Goal: Book appointment/travel/reservation

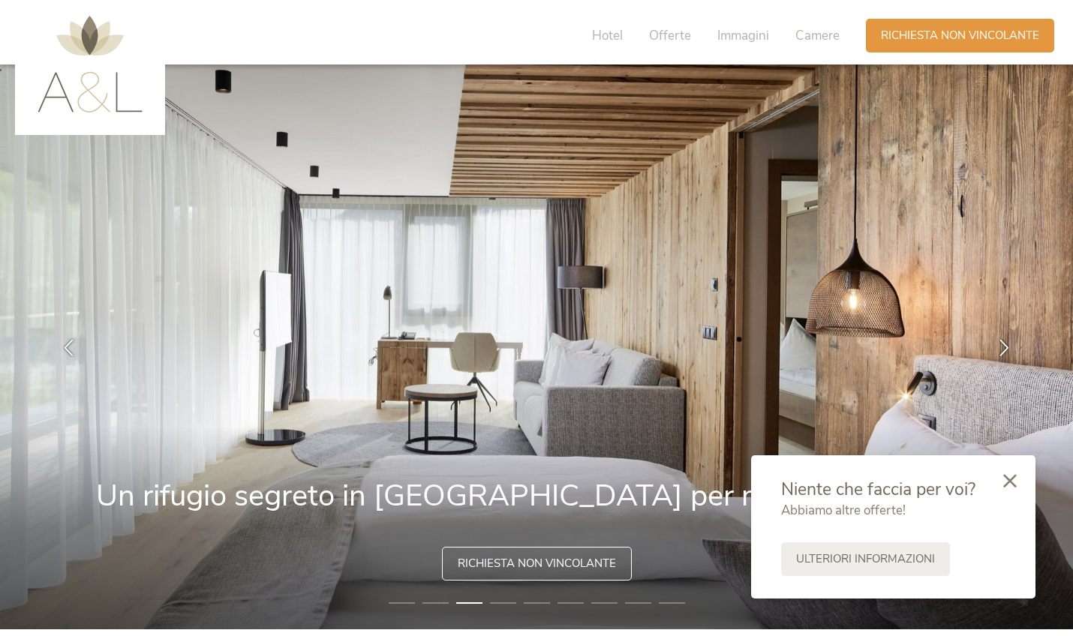
click at [1018, 477] on div at bounding box center [1010, 482] width 51 height 53
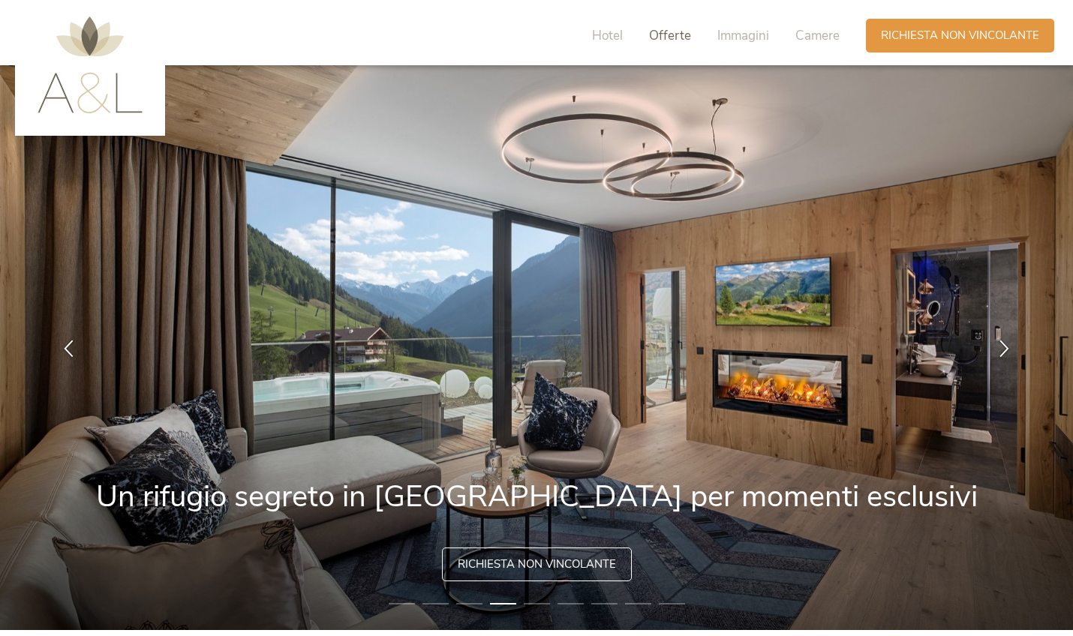
scroll to position [5, 1]
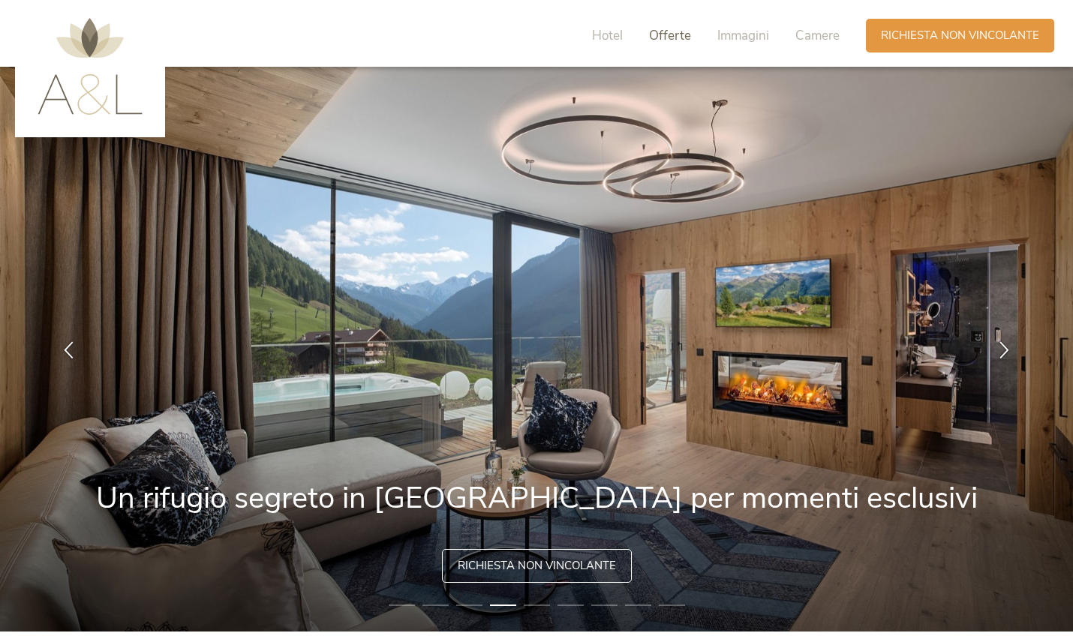
click at [660, 32] on span "Offerte" at bounding box center [670, 35] width 42 height 17
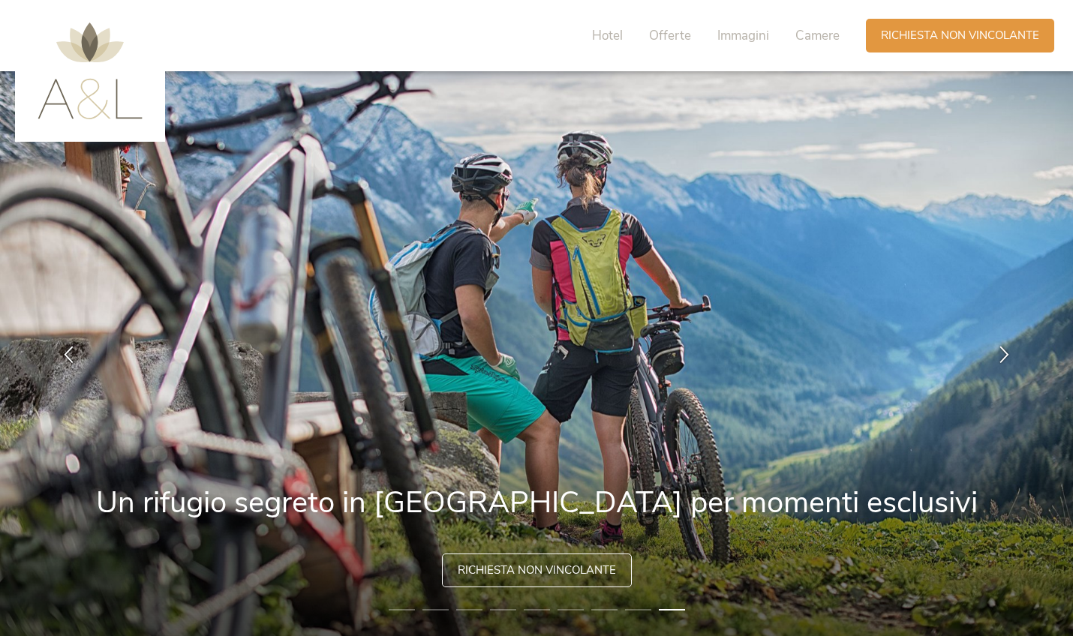
scroll to position [0, 0]
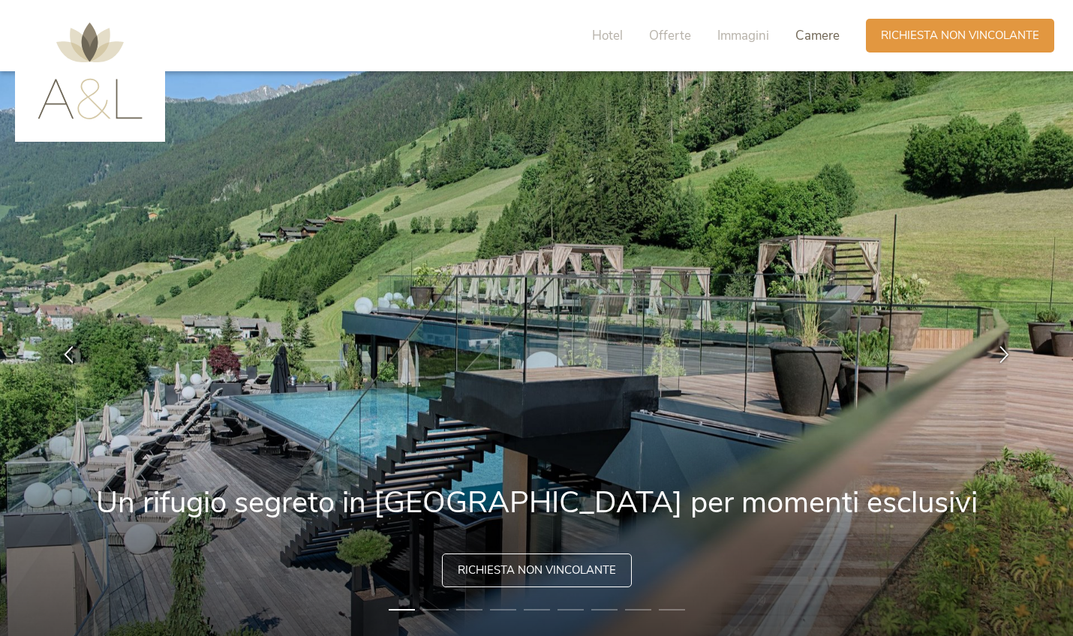
click at [805, 32] on span "Camere" at bounding box center [817, 35] width 44 height 17
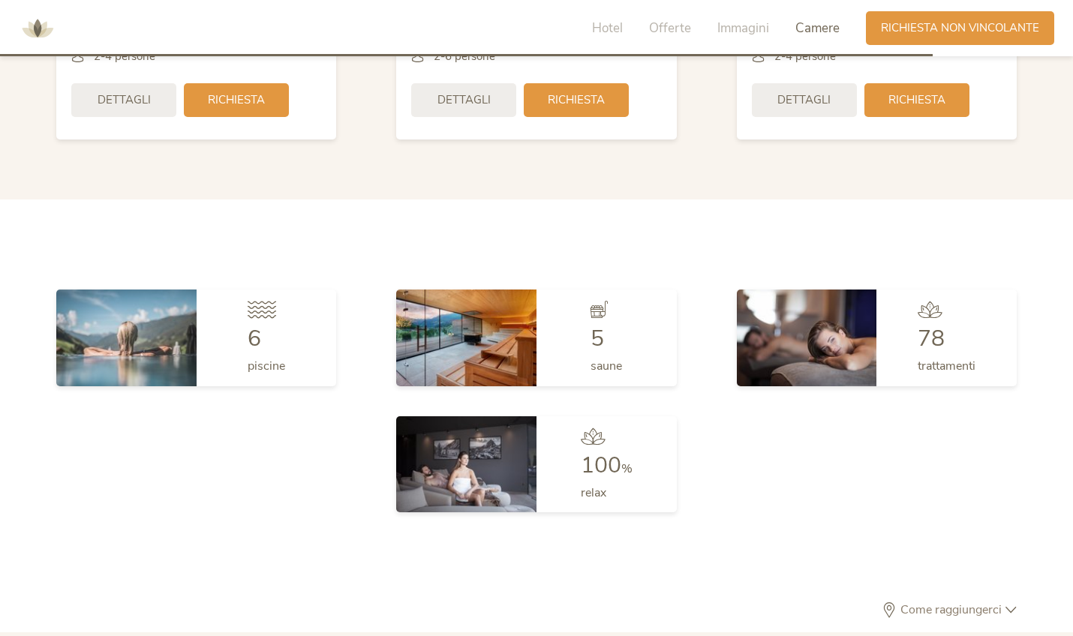
scroll to position [3924, 0]
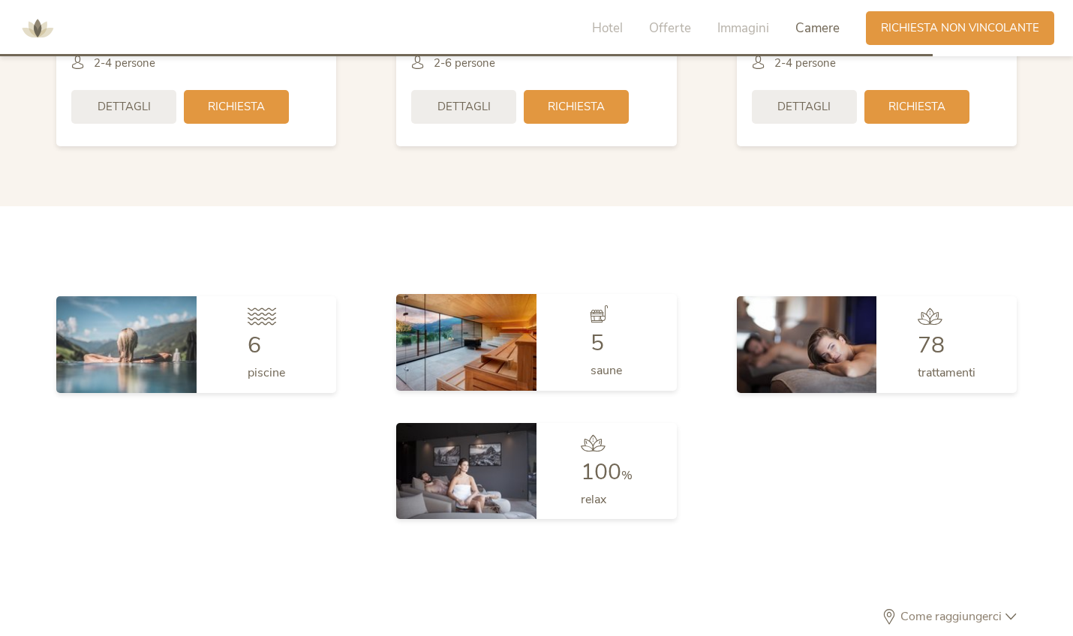
click at [437, 345] on img at bounding box center [466, 342] width 140 height 96
click at [624, 343] on div "5 saune" at bounding box center [607, 343] width 140 height 96
click at [597, 329] on span "5" at bounding box center [598, 344] width 14 height 31
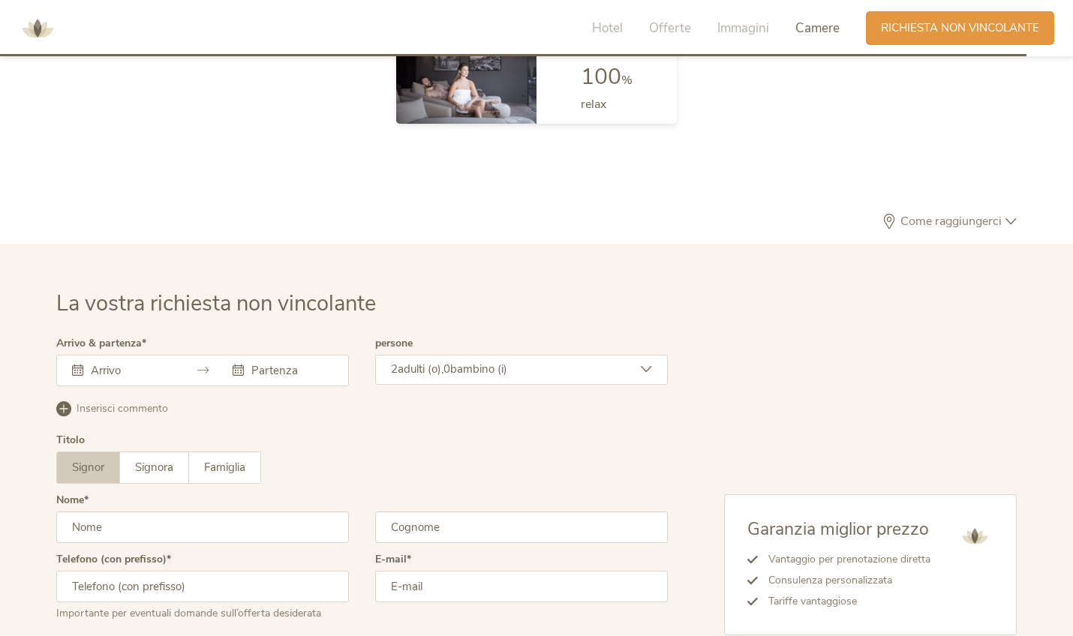
scroll to position [4320, 0]
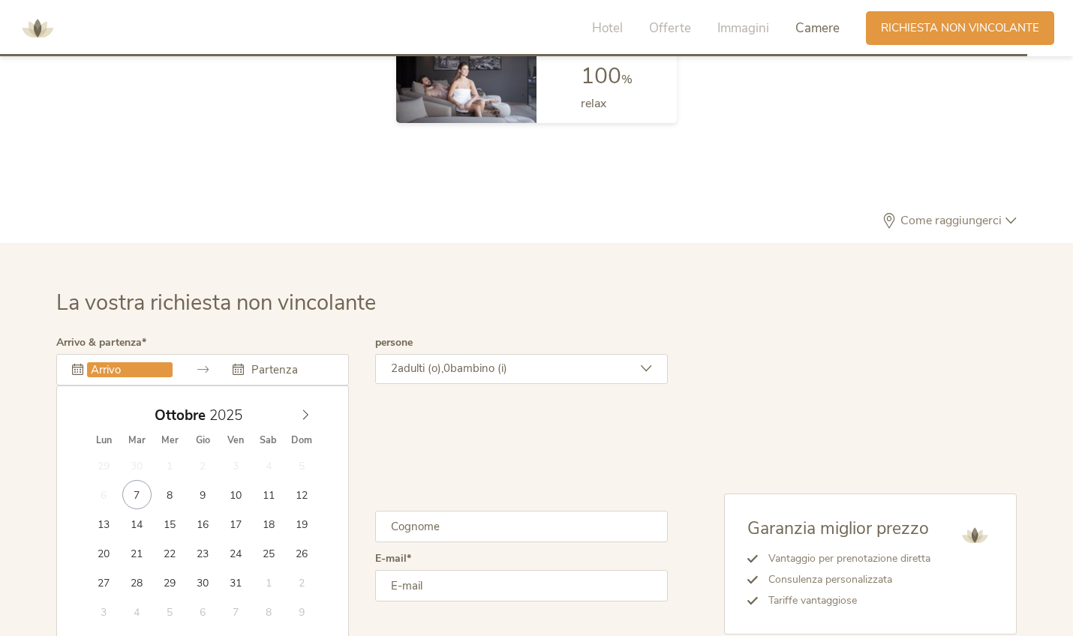
click at [123, 368] on input "text" at bounding box center [130, 369] width 86 height 15
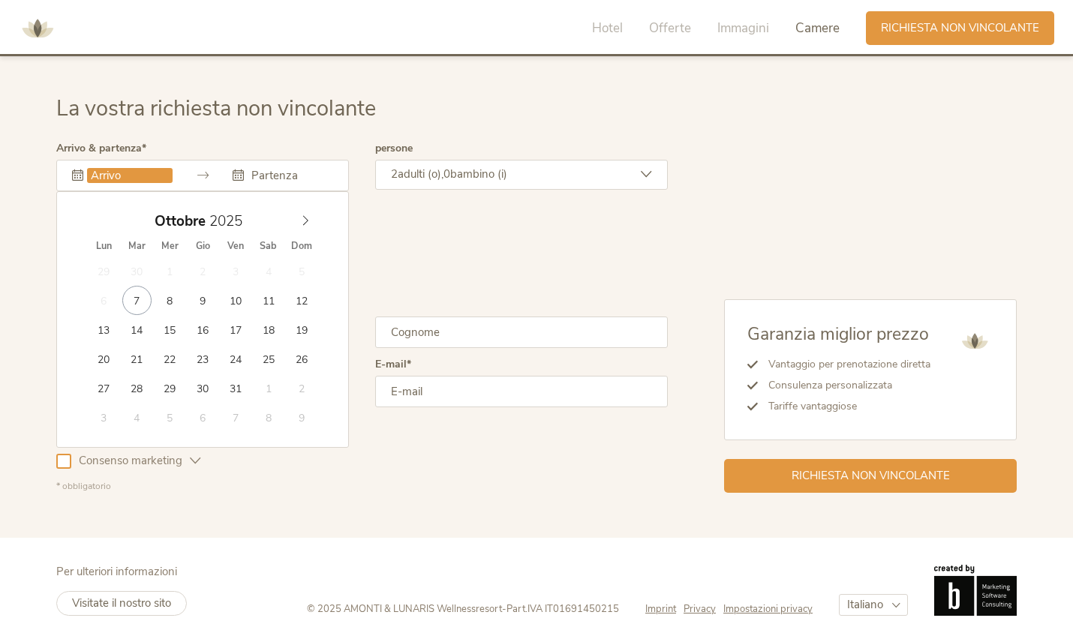
scroll to position [4514, 0]
type input "[DATE]"
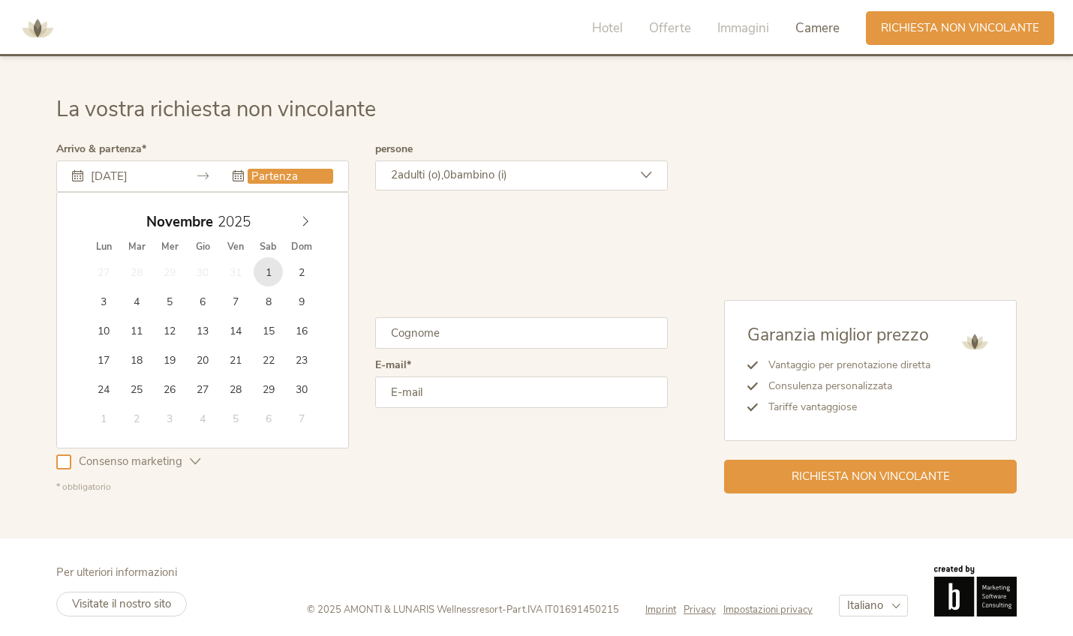
type input "[DATE]"
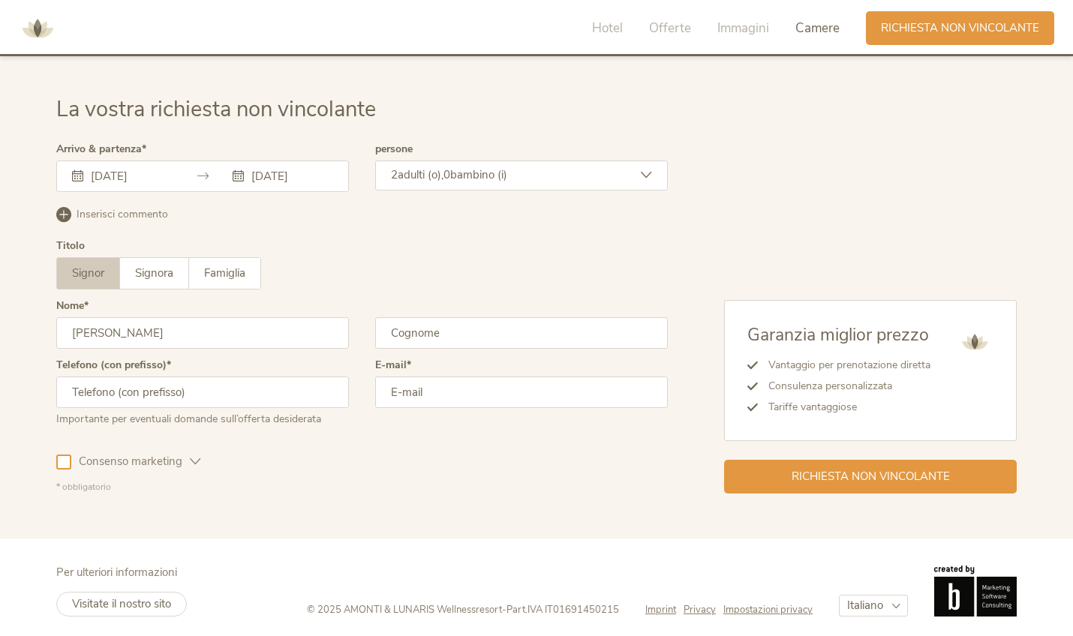
type input "[PERSON_NAME]"
type input "Baroni"
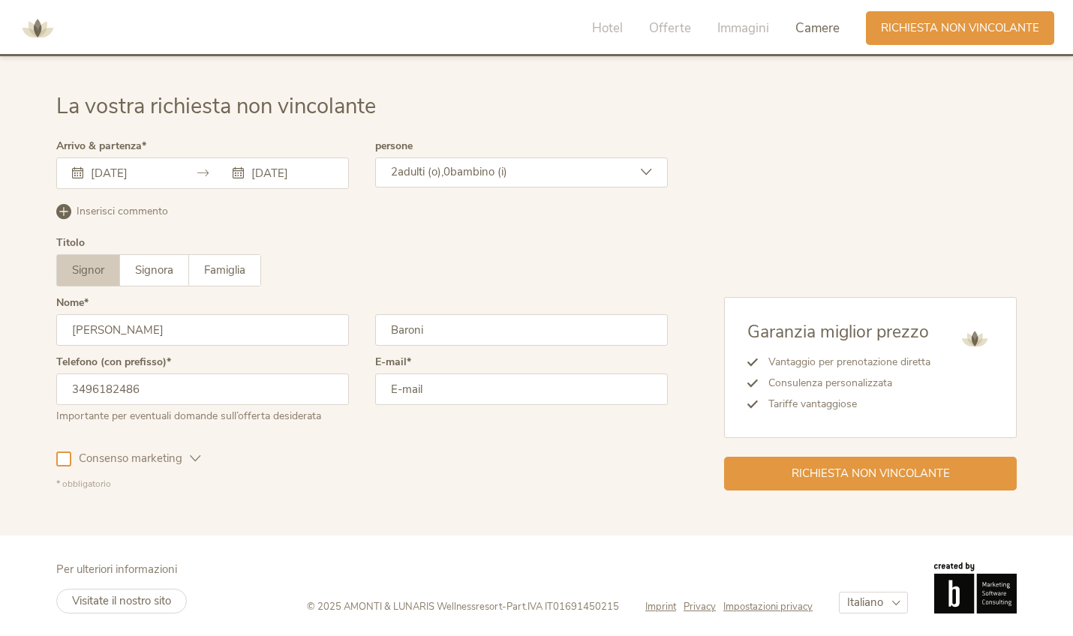
type input "3496182486"
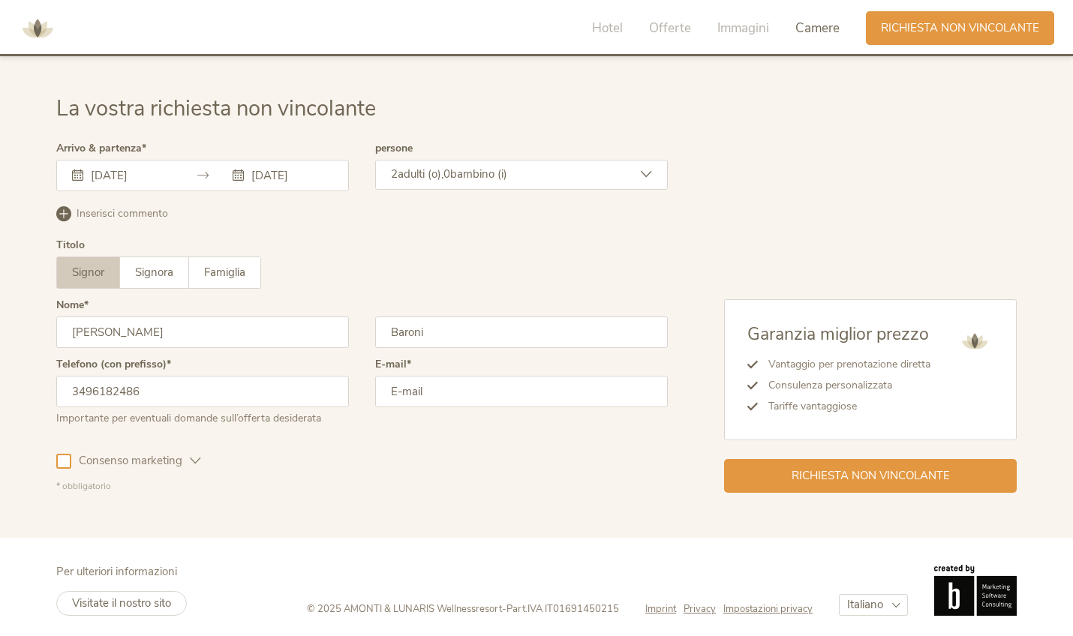
scroll to position [4514, 0]
type input "[EMAIL_ADDRESS][DOMAIN_NAME]"
click at [74, 459] on span "Consenso marketing" at bounding box center [130, 462] width 119 height 16
click at [780, 471] on div "Richiesta non vincolante" at bounding box center [870, 476] width 293 height 34
